Goal: Entertainment & Leisure: Consume media (video, audio)

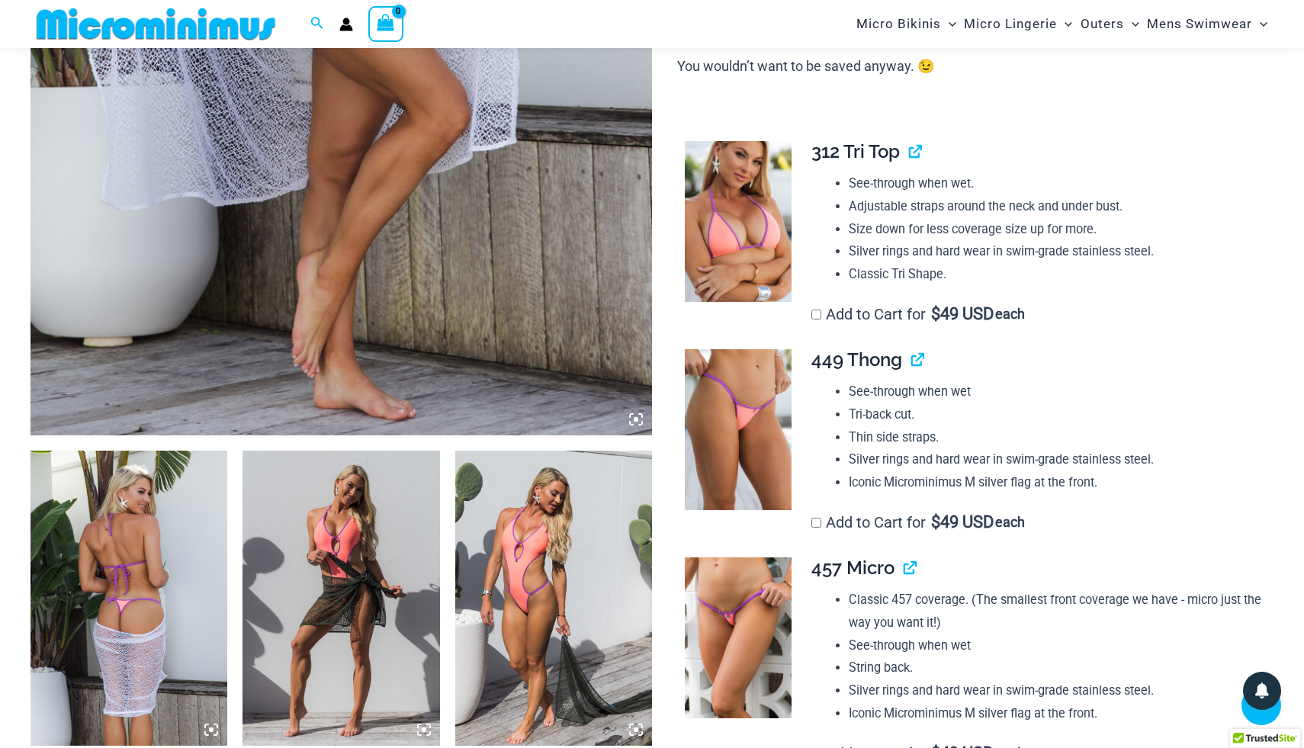
scroll to position [603, 0]
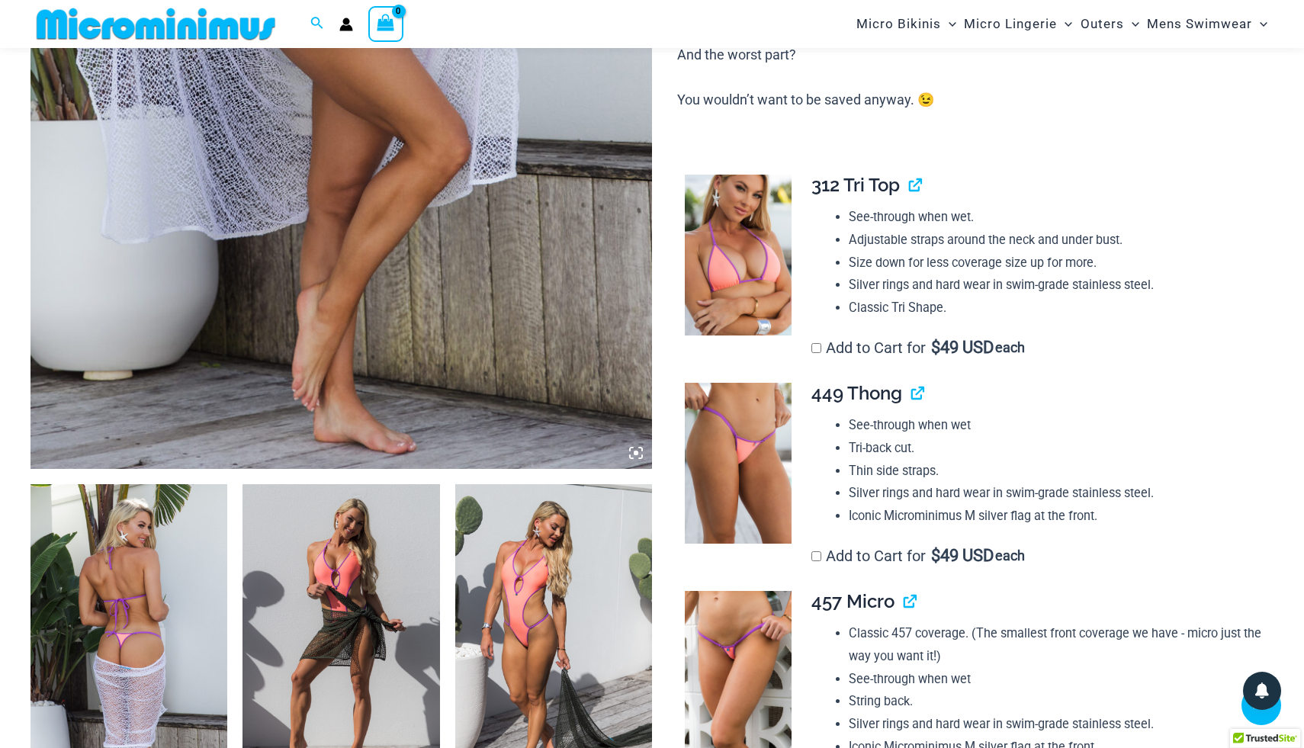
click at [635, 305] on icon at bounding box center [636, 453] width 5 height 5
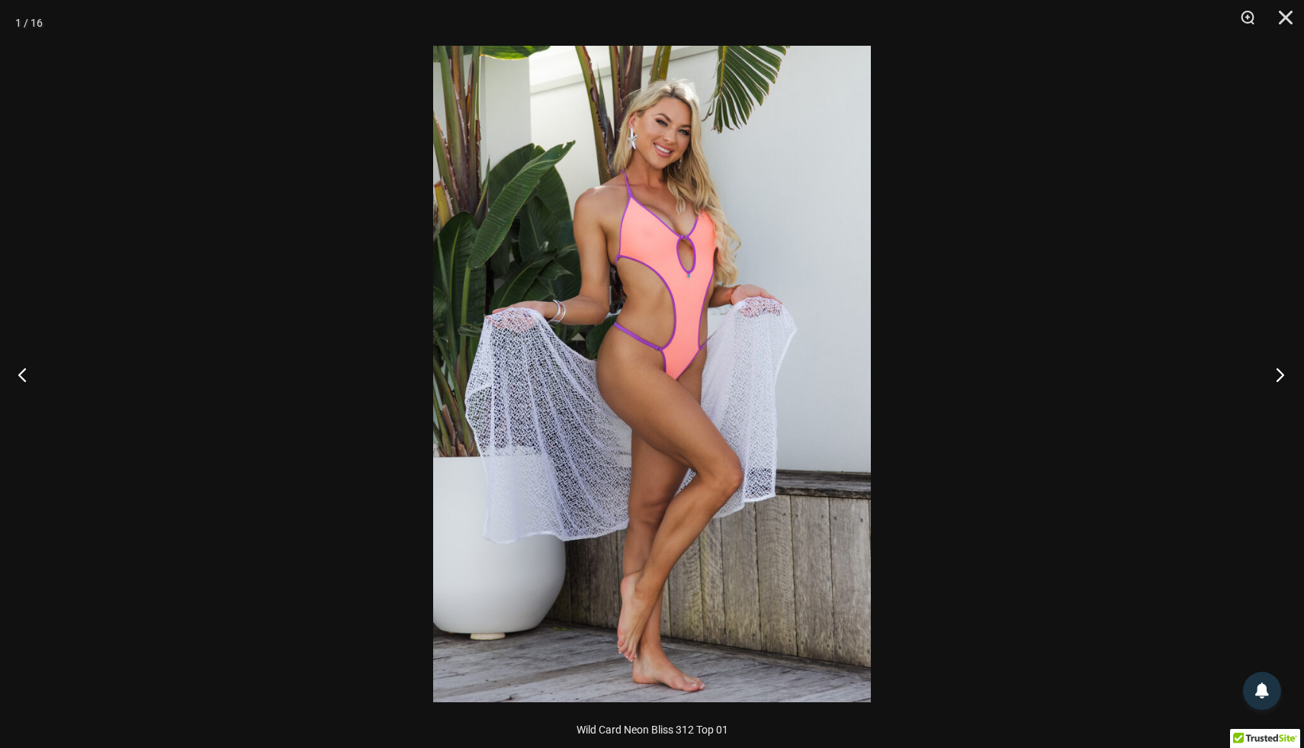
click at [643, 305] on button "Next" at bounding box center [1275, 374] width 57 height 76
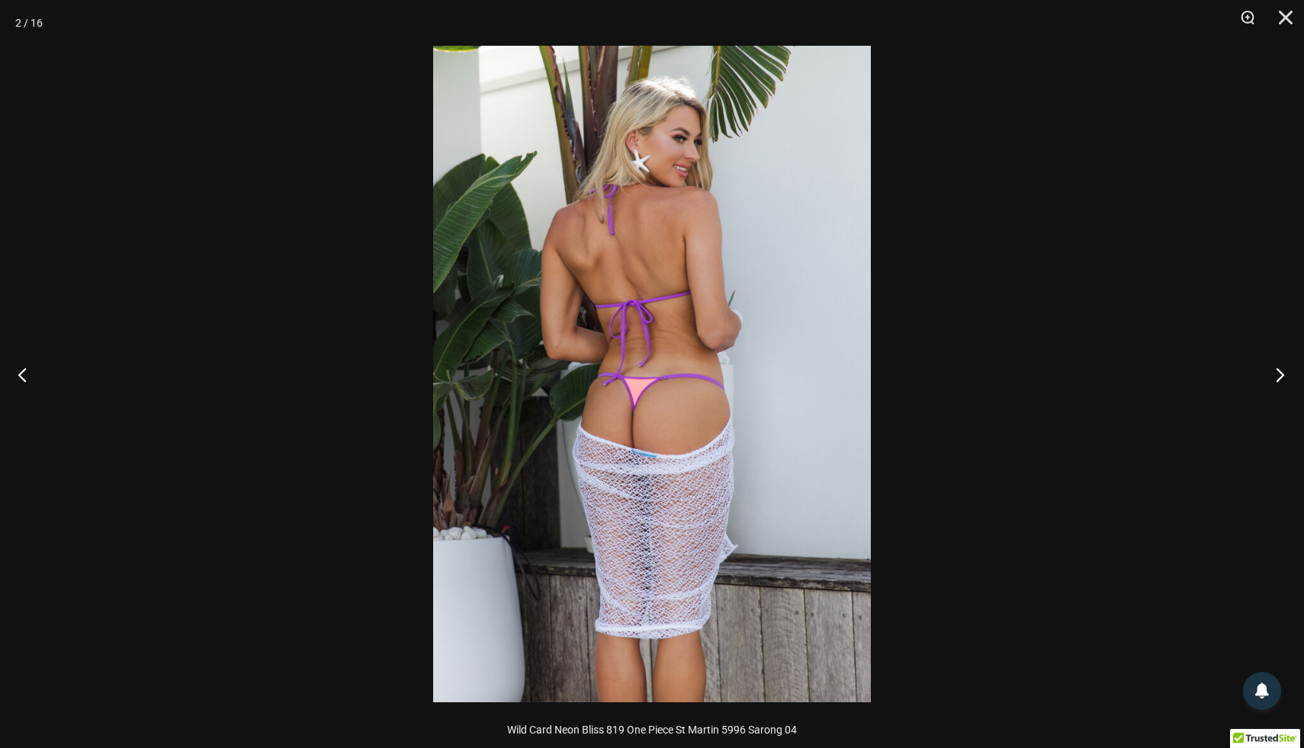
click at [643, 305] on button "Next" at bounding box center [1275, 374] width 57 height 76
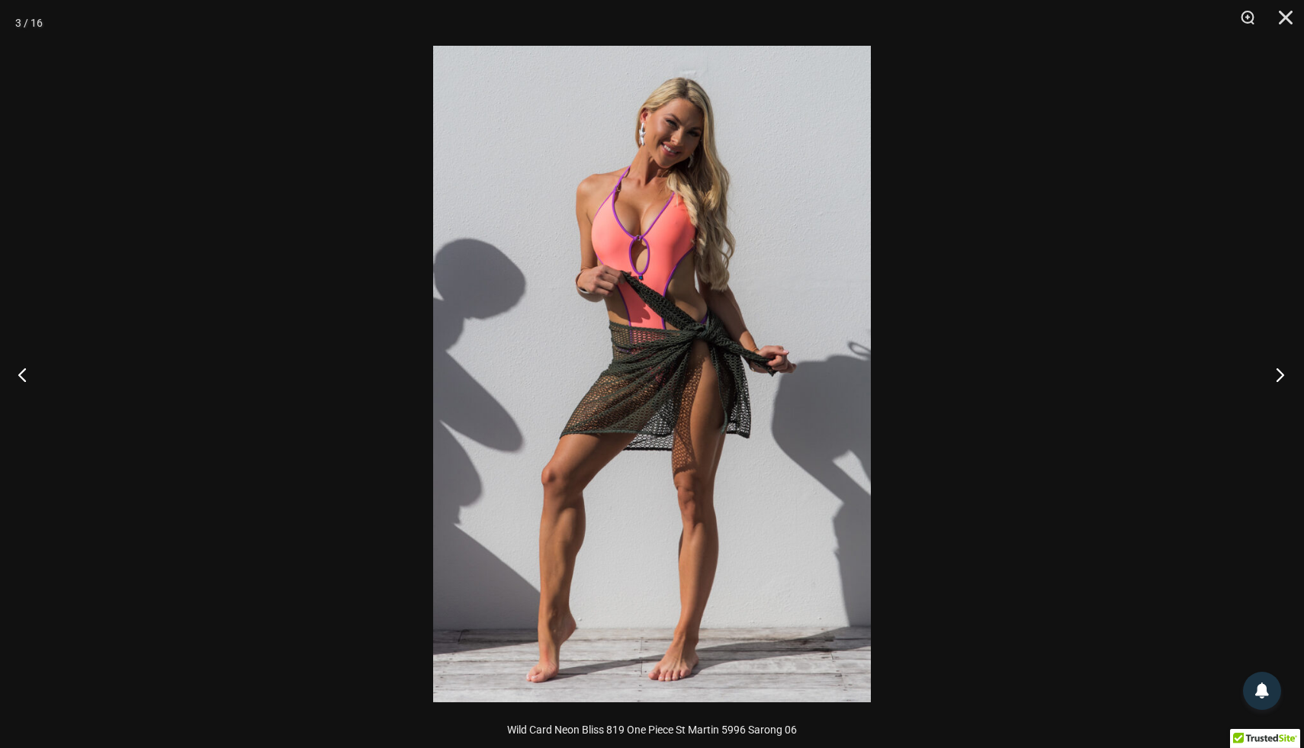
click at [643, 305] on button "Next" at bounding box center [1275, 374] width 57 height 76
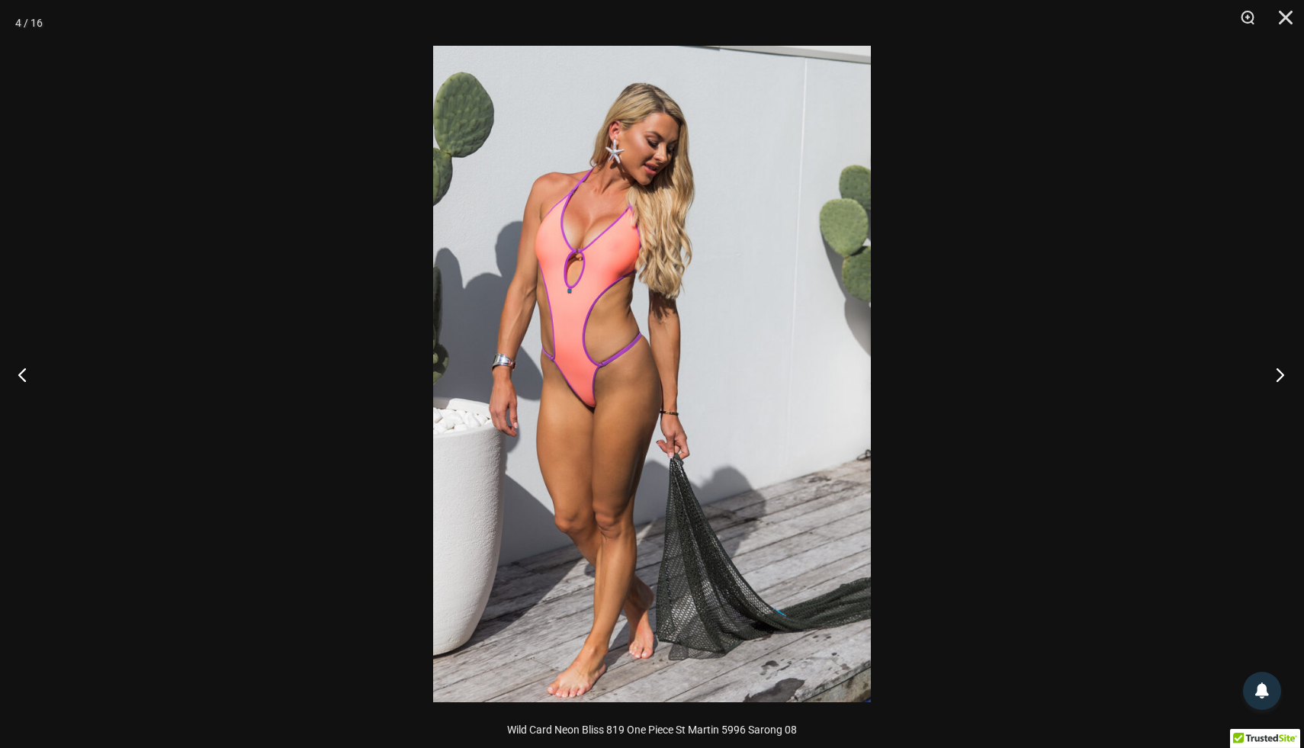
click at [643, 305] on button "Next" at bounding box center [1275, 374] width 57 height 76
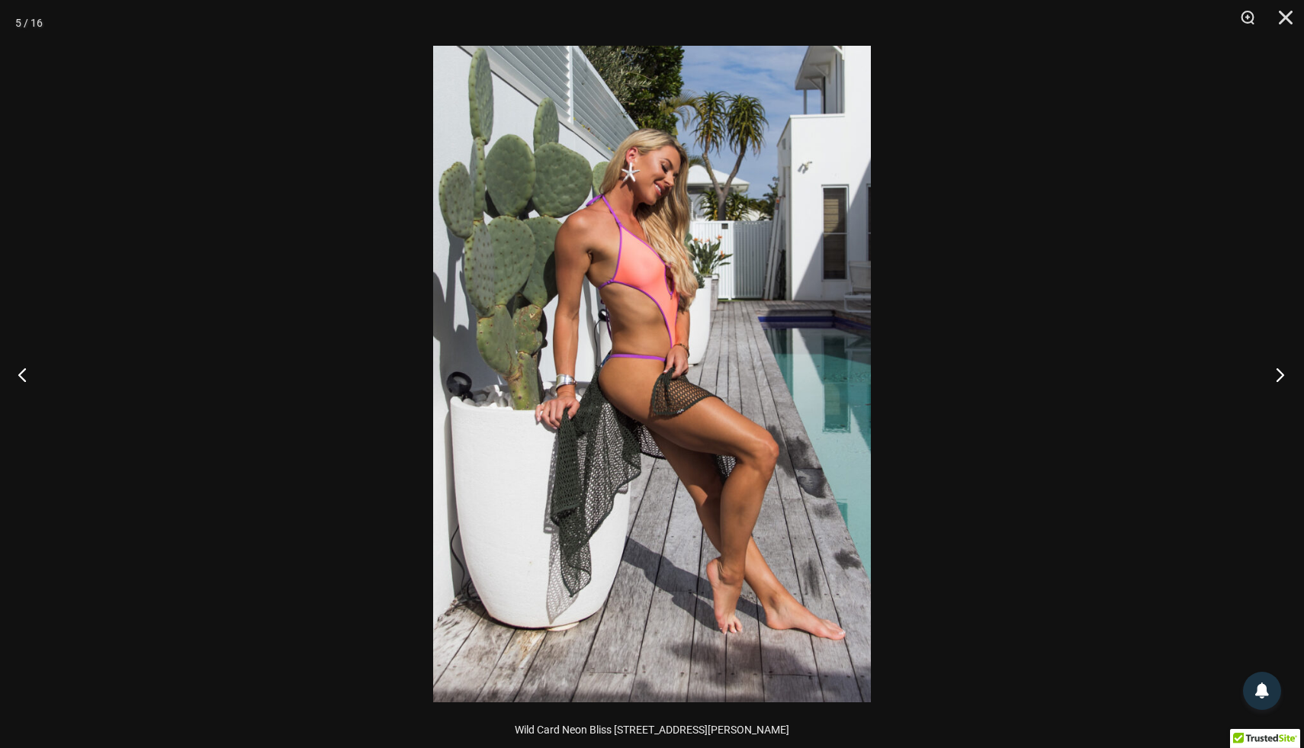
click at [643, 305] on button "Next" at bounding box center [1275, 374] width 57 height 76
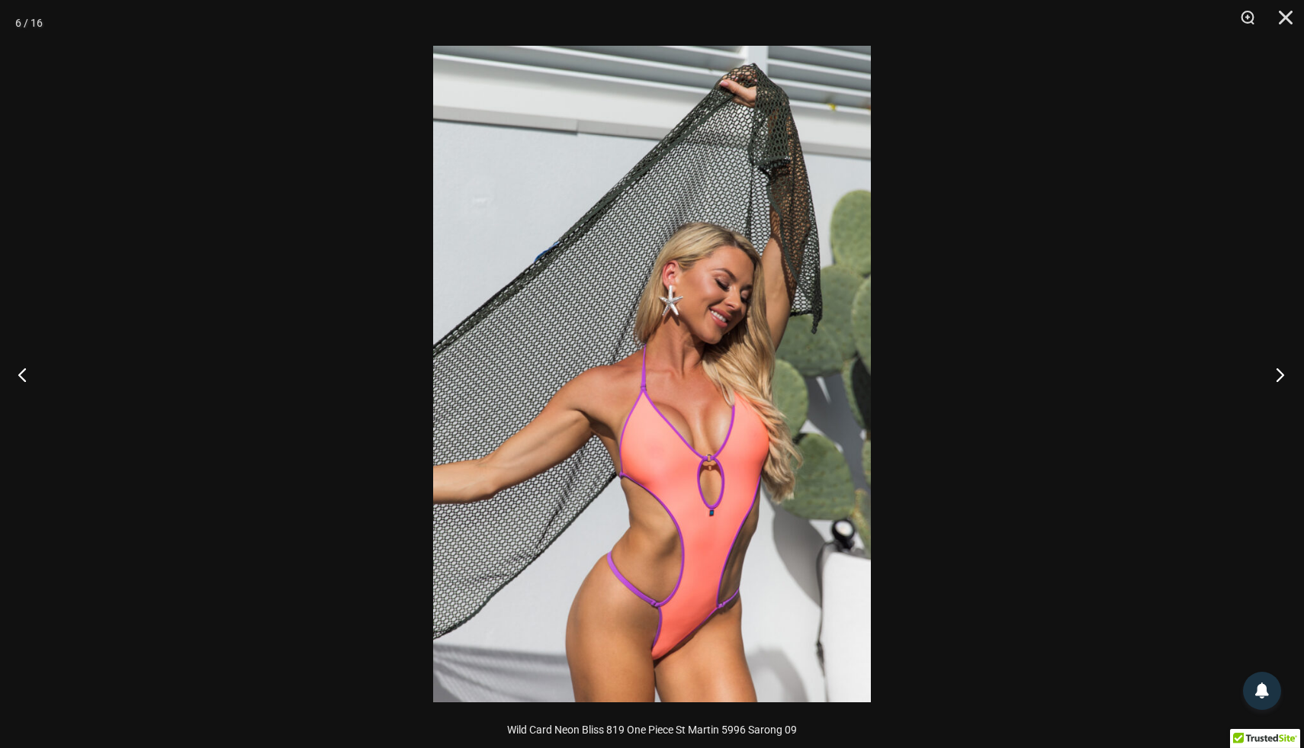
click at [643, 305] on button "Next" at bounding box center [1275, 374] width 57 height 76
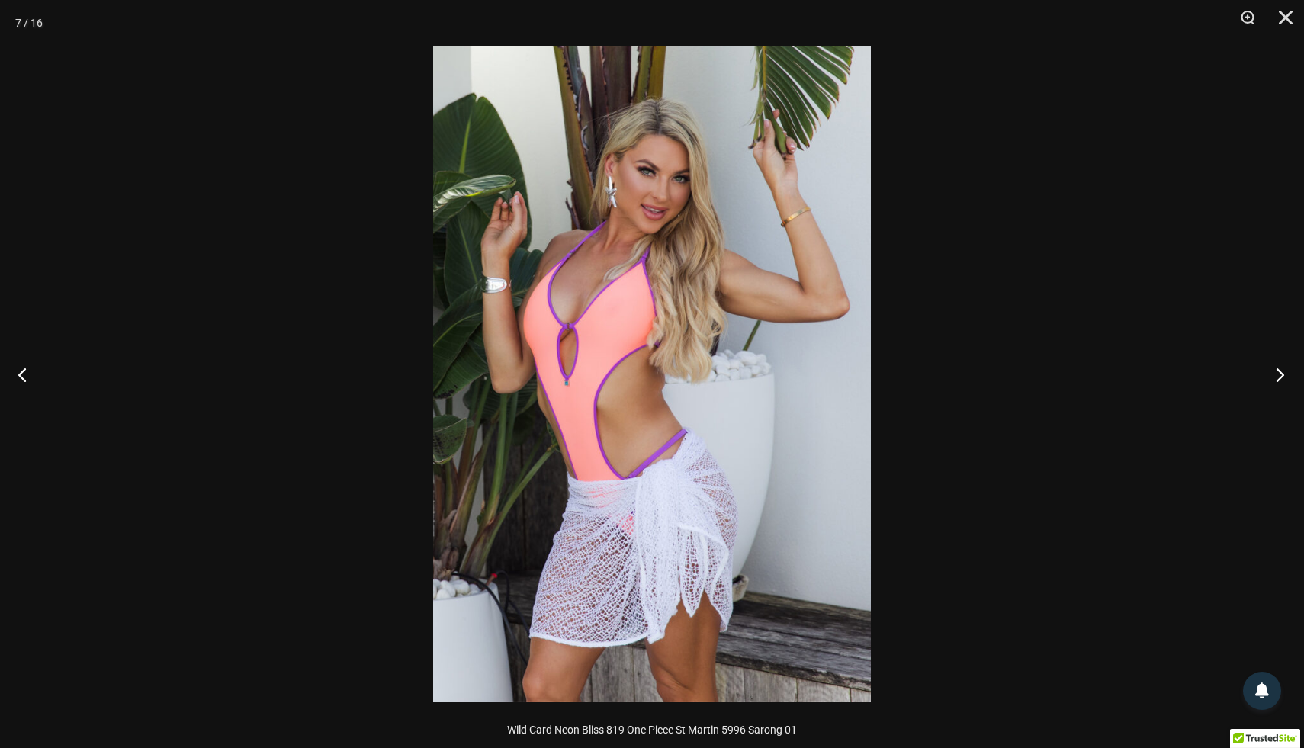
click at [643, 305] on button "Next" at bounding box center [1275, 374] width 57 height 76
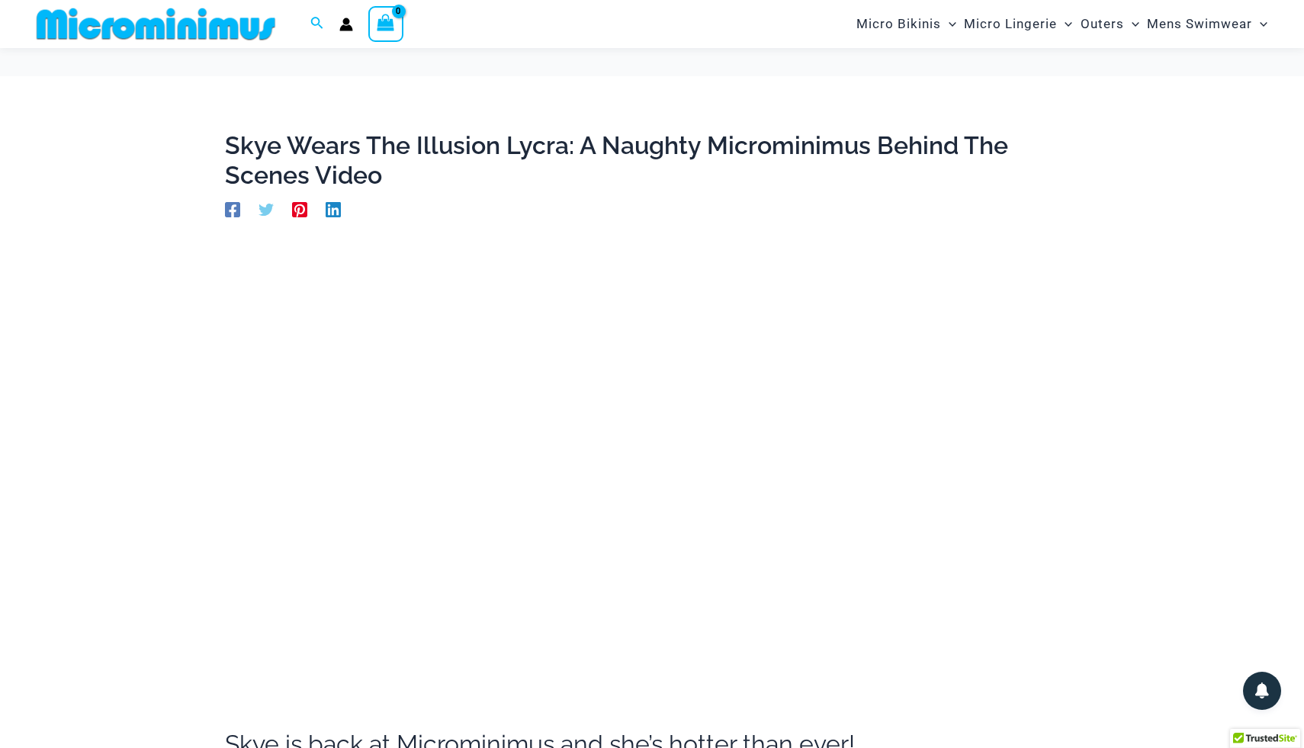
scroll to position [50, 0]
